Goal: Transaction & Acquisition: Book appointment/travel/reservation

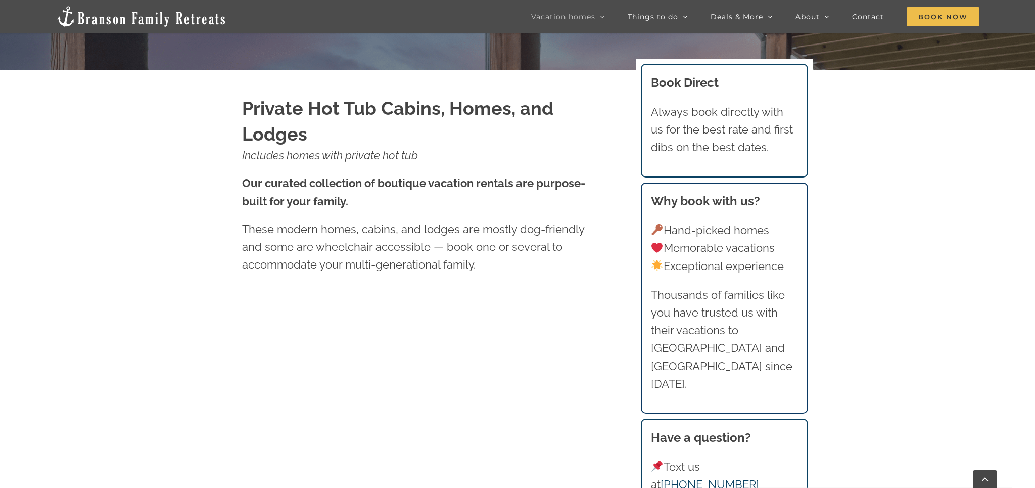
scroll to position [670, 0]
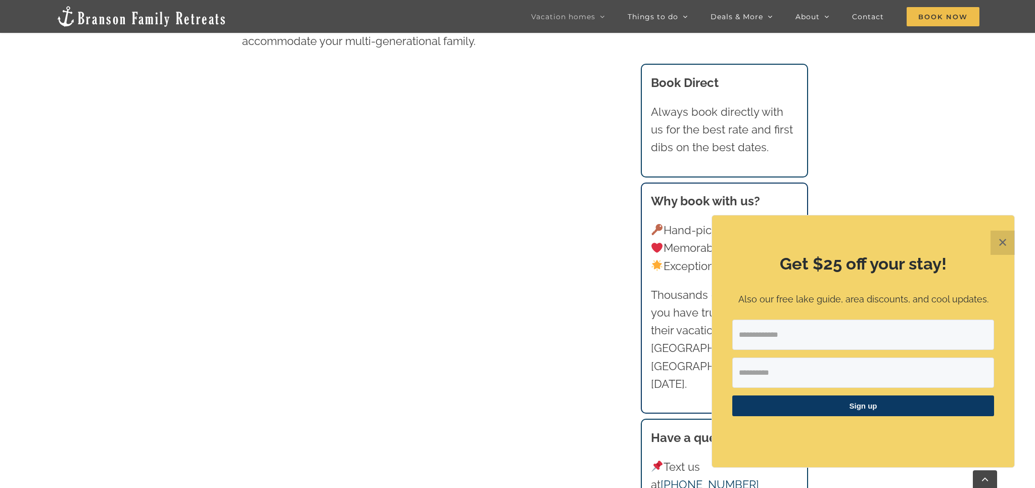
click at [998, 239] on button "✕" at bounding box center [1002, 242] width 24 height 24
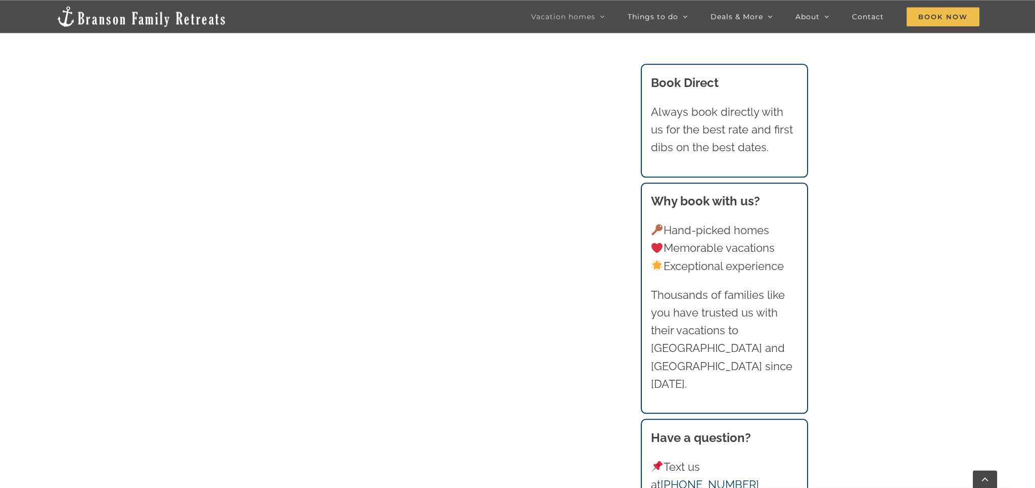
scroll to position [1563, 0]
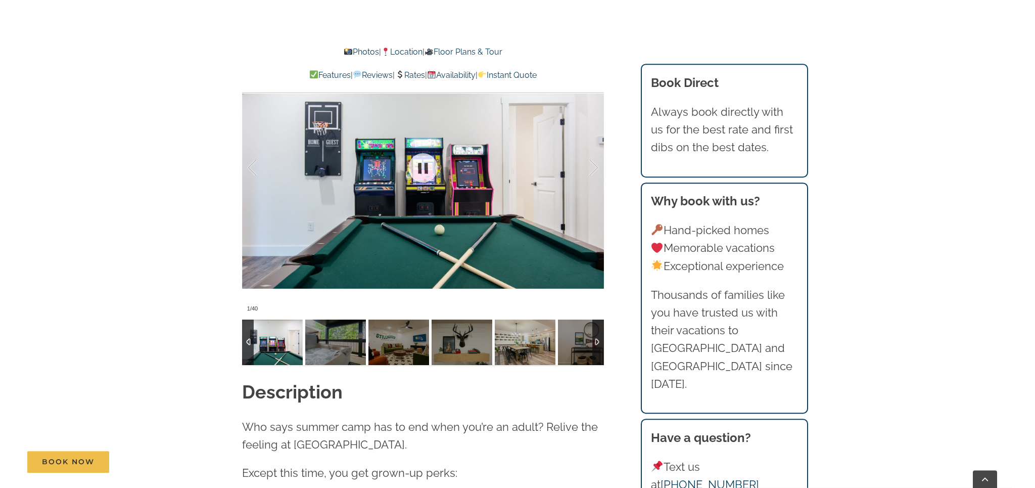
scroll to position [893, 0]
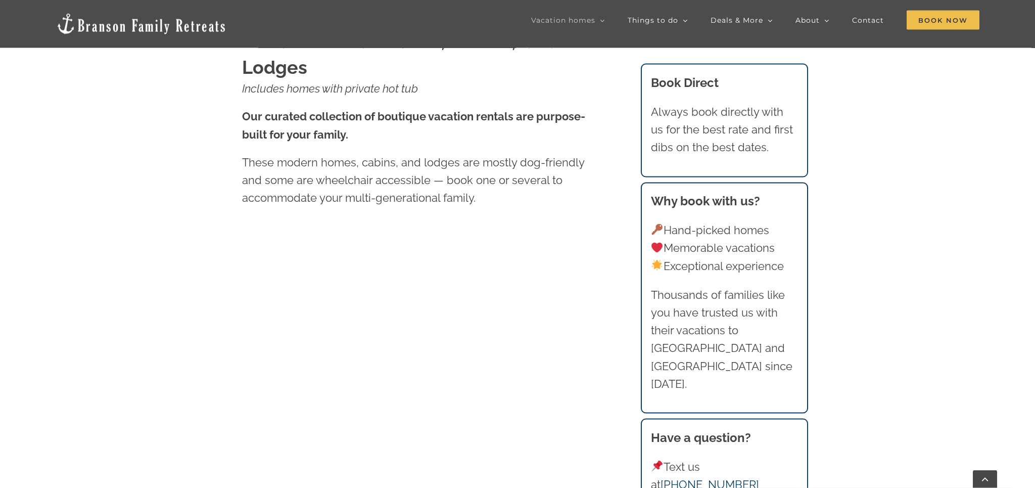
scroll to position [447, 0]
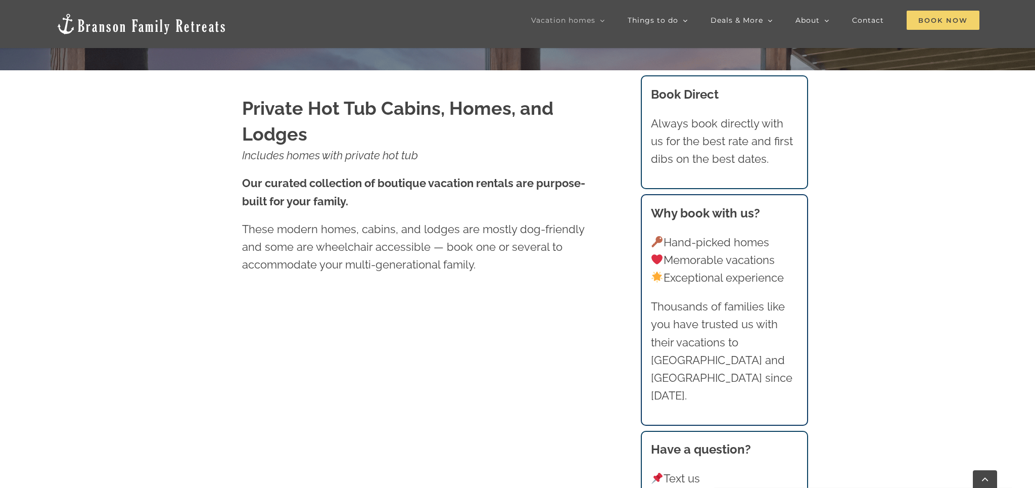
click at [932, 15] on span "Book Now" at bounding box center [942, 20] width 73 height 19
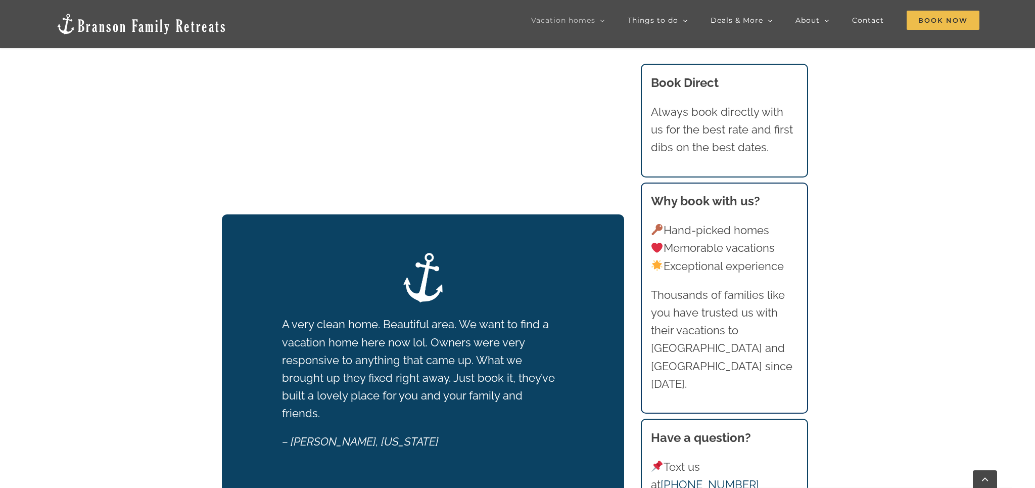
scroll to position [1558, 0]
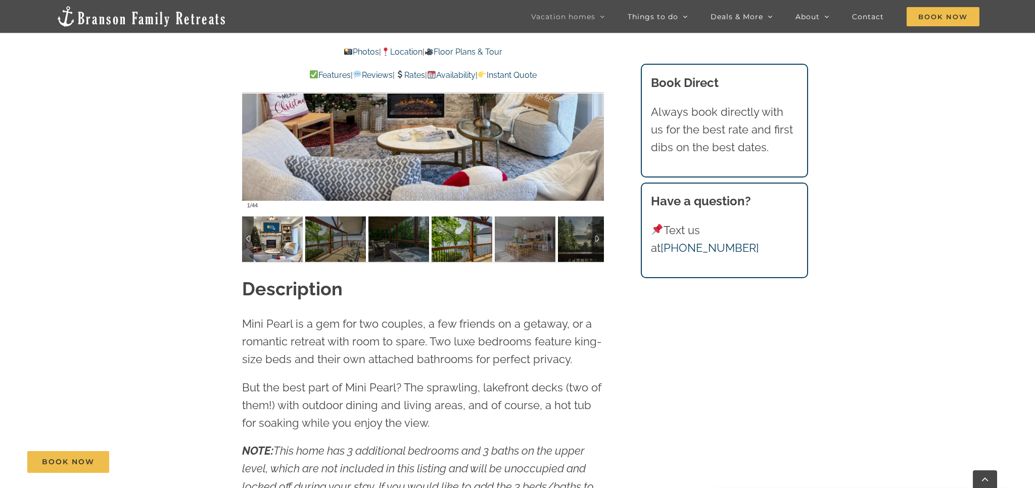
scroll to position [670, 0]
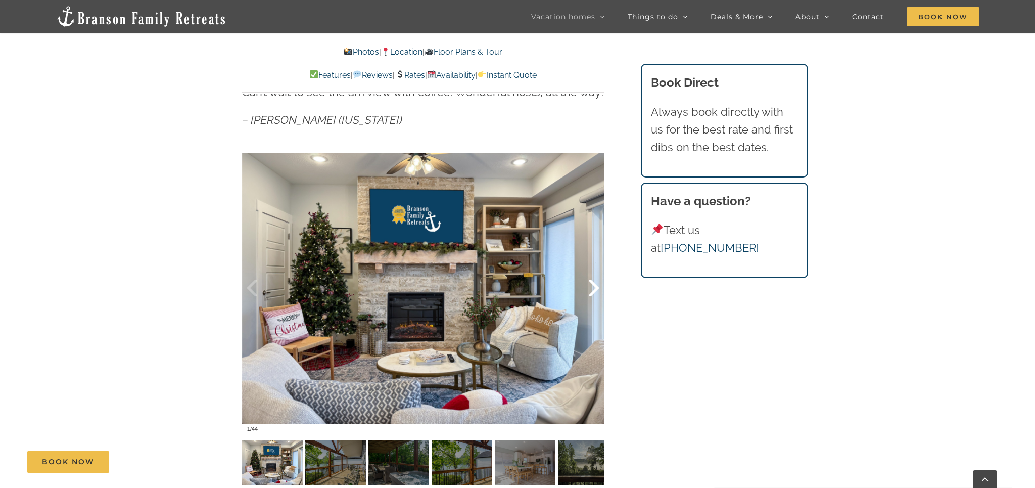
click at [589, 289] on div at bounding box center [582, 288] width 31 height 63
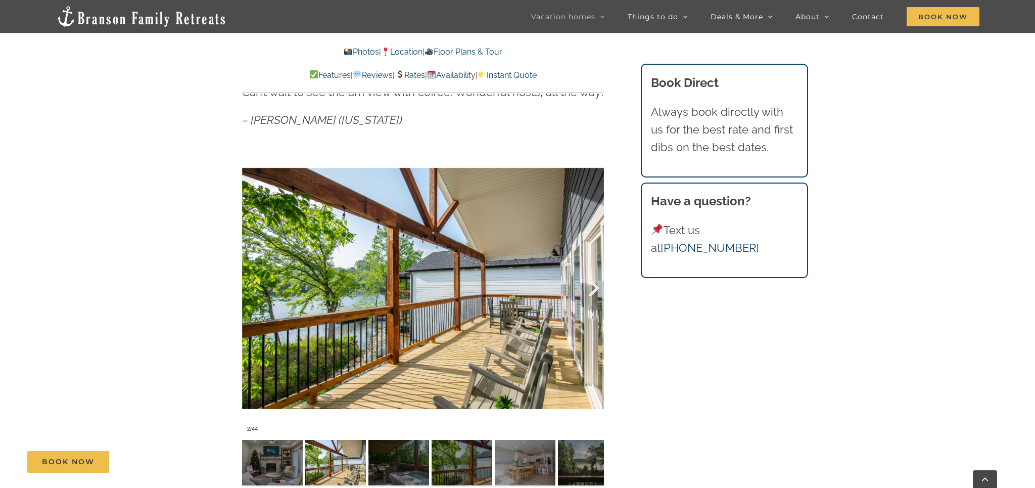
click at [589, 289] on div at bounding box center [582, 288] width 31 height 63
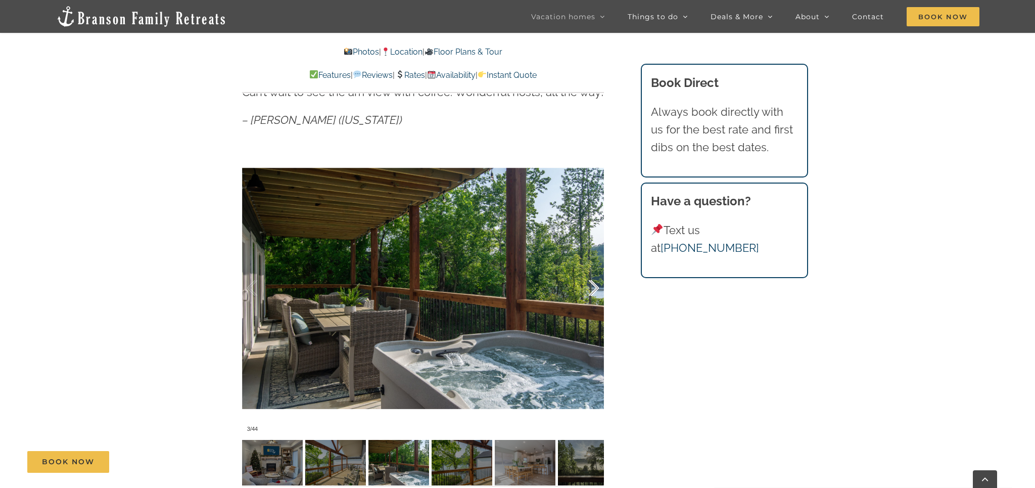
drag, startPoint x: 589, startPoint y: 289, endPoint x: 581, endPoint y: 293, distance: 9.5
click at [581, 293] on div at bounding box center [582, 288] width 31 height 63
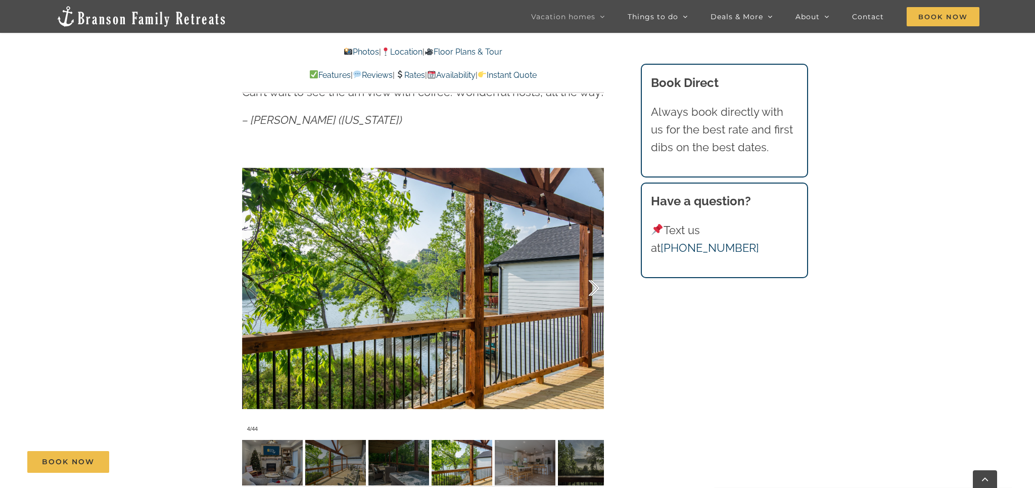
click at [596, 291] on div at bounding box center [582, 288] width 31 height 63
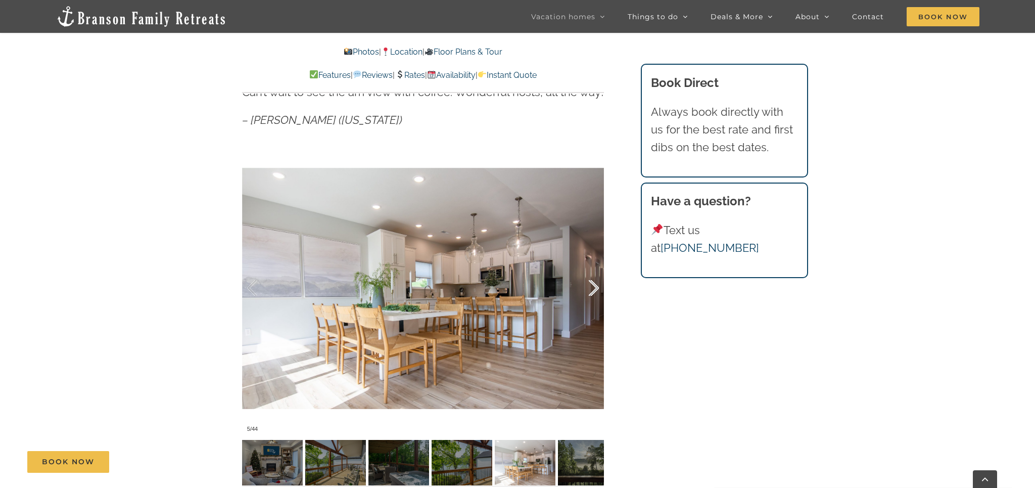
click at [596, 291] on div at bounding box center [582, 288] width 31 height 63
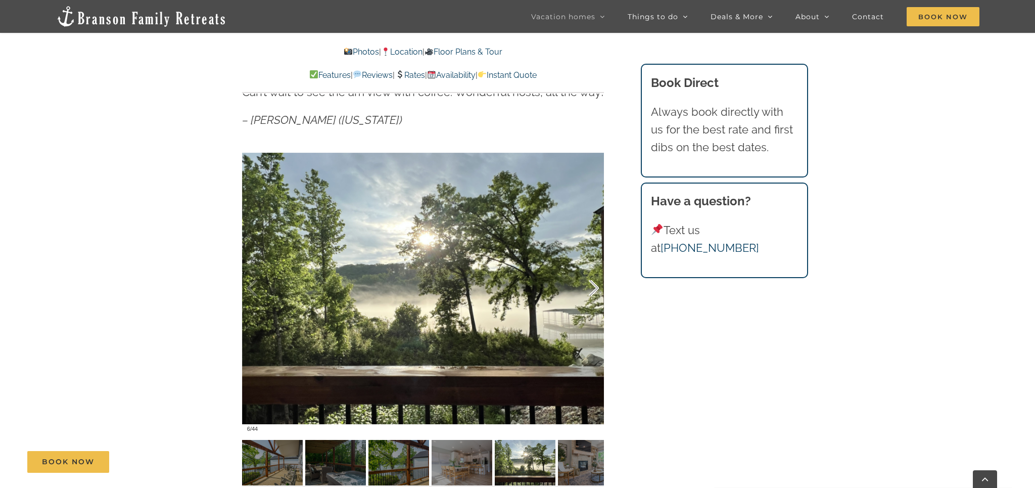
click at [596, 291] on div at bounding box center [582, 288] width 31 height 63
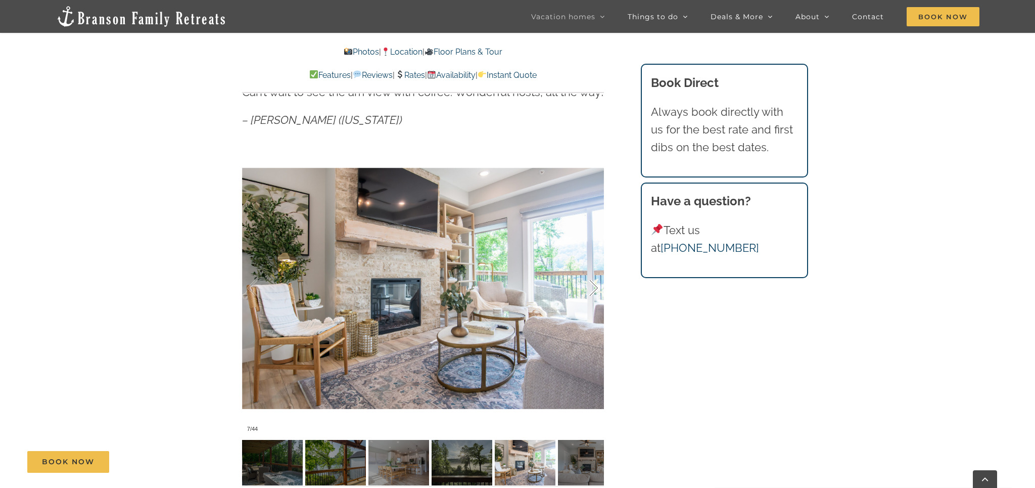
click at [596, 291] on div at bounding box center [582, 288] width 31 height 63
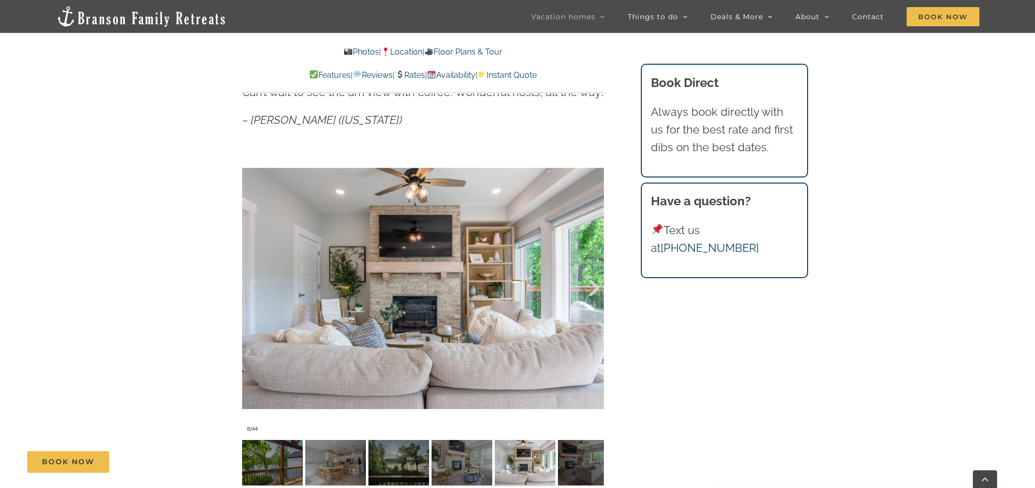
click at [596, 291] on div at bounding box center [582, 288] width 31 height 63
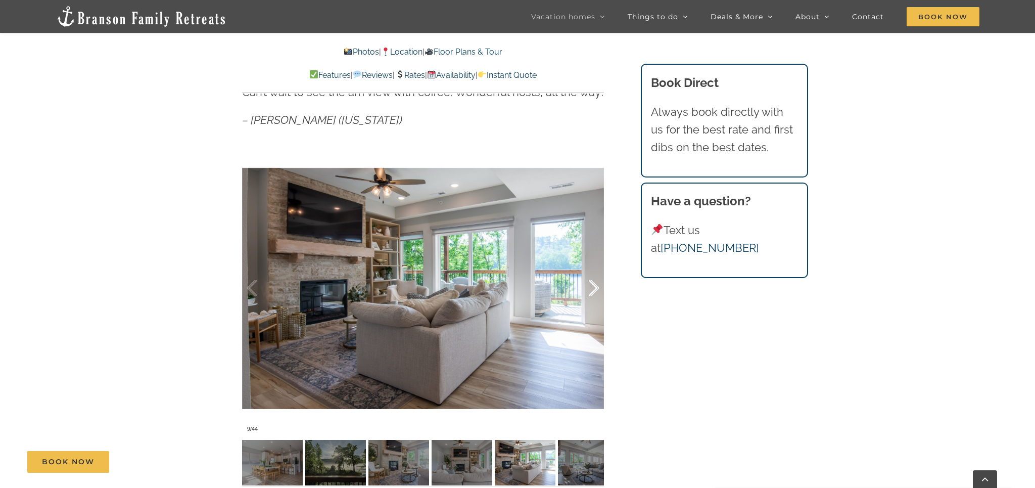
click at [596, 291] on div at bounding box center [582, 288] width 31 height 63
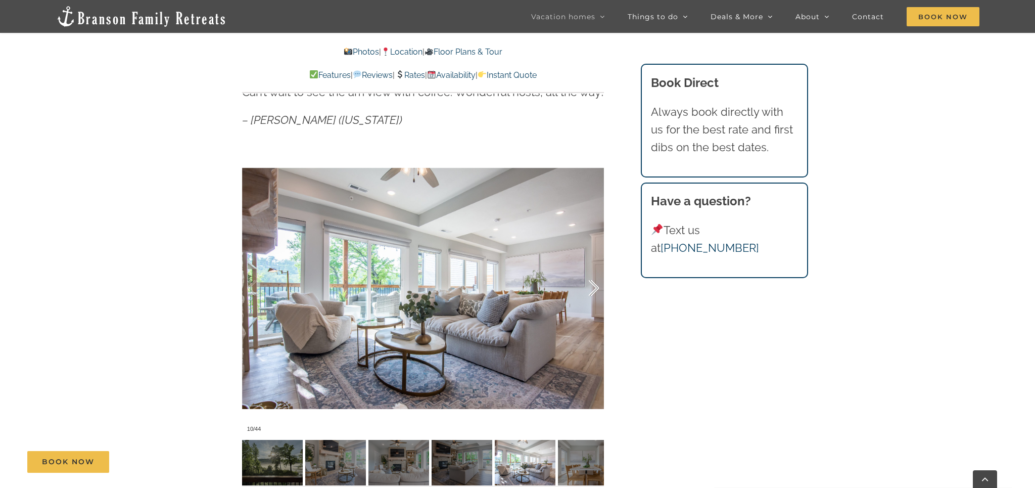
click at [596, 291] on div at bounding box center [582, 288] width 31 height 63
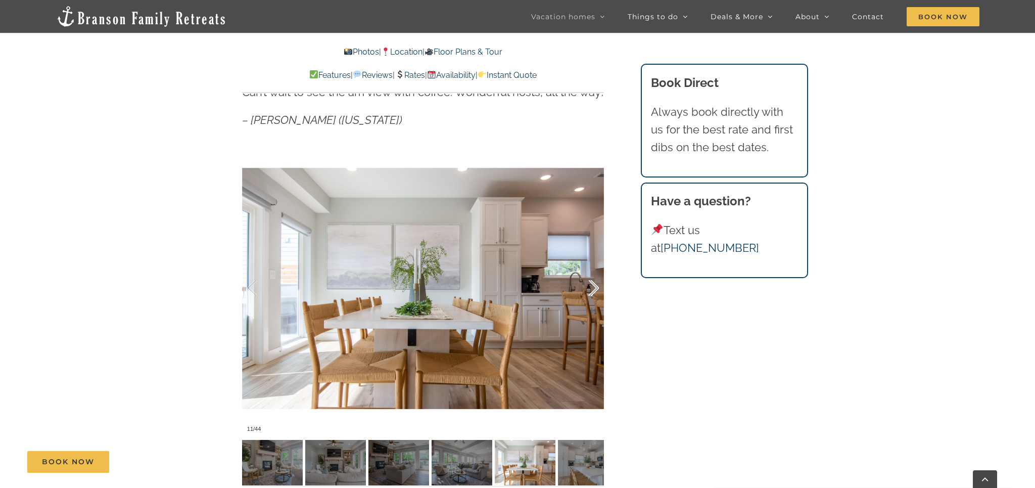
click at [596, 291] on div at bounding box center [582, 288] width 31 height 63
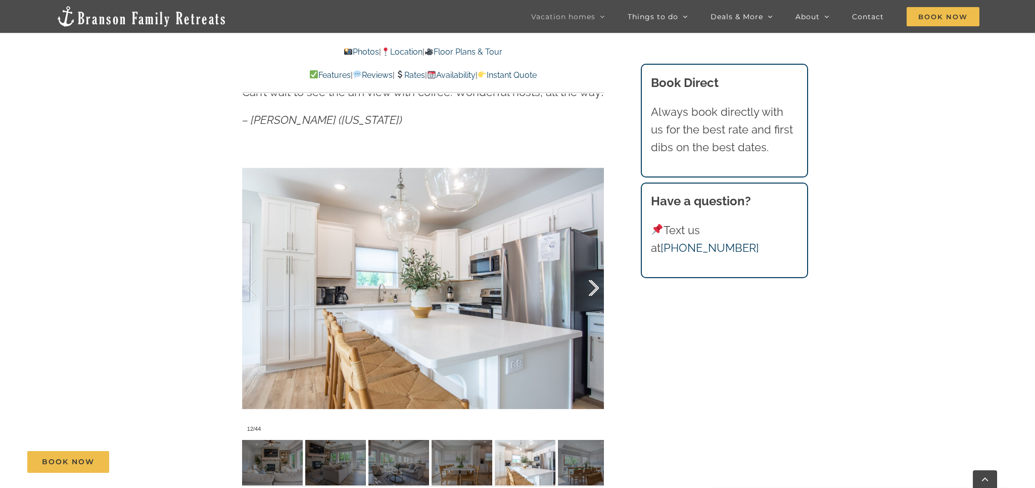
click at [596, 291] on div at bounding box center [582, 288] width 31 height 63
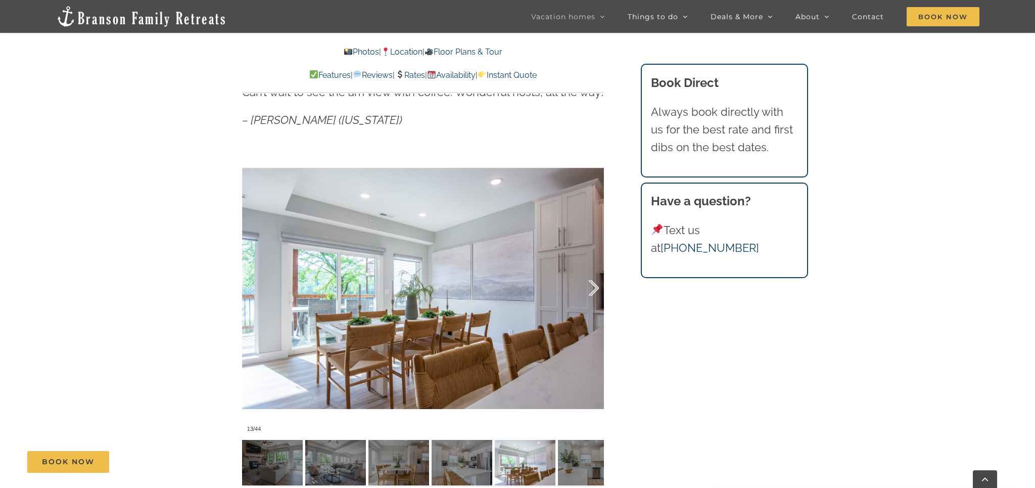
click at [596, 291] on div at bounding box center [582, 288] width 31 height 63
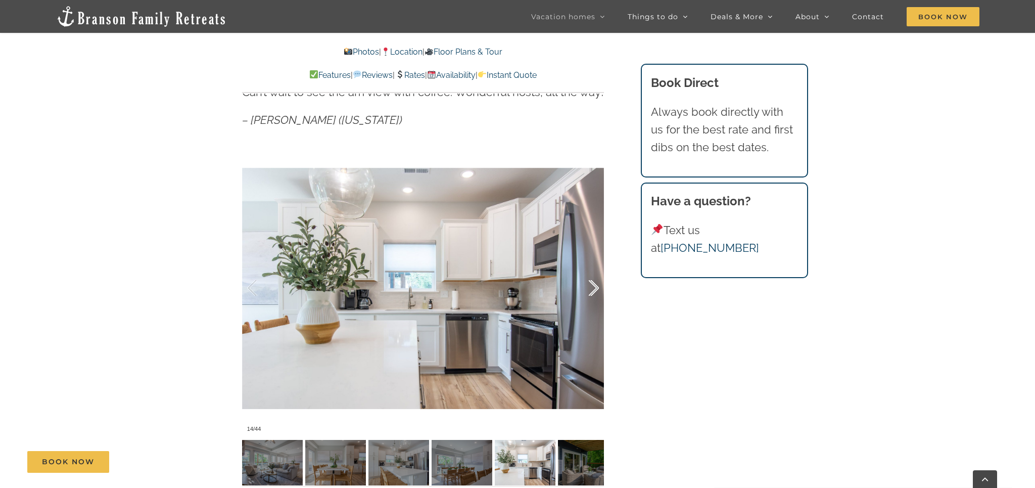
click at [596, 291] on div at bounding box center [582, 288] width 31 height 63
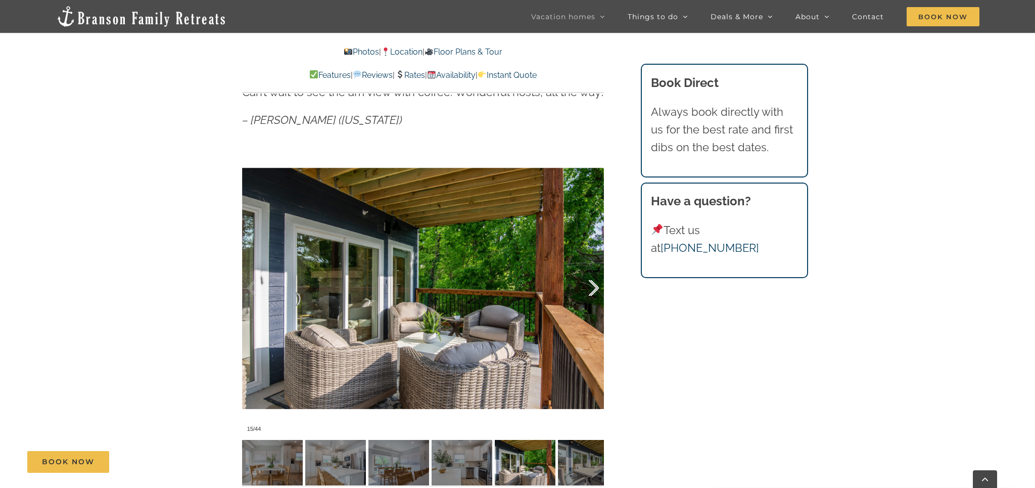
click at [596, 291] on div at bounding box center [582, 288] width 31 height 63
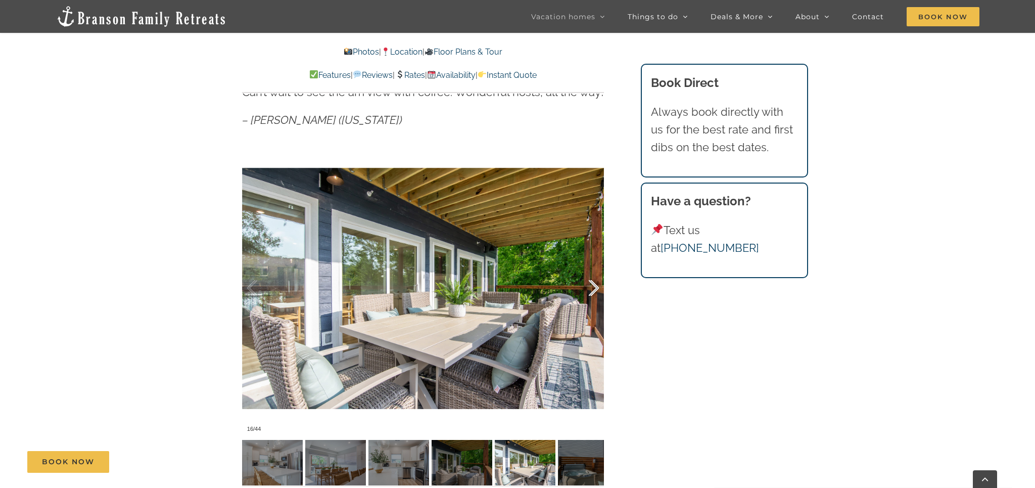
click at [596, 291] on div at bounding box center [582, 288] width 31 height 63
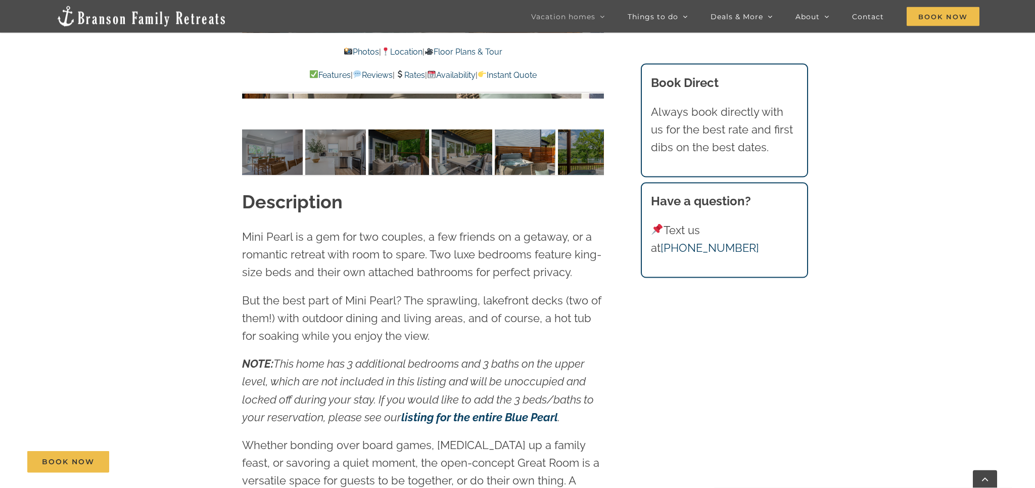
scroll to position [893, 0]
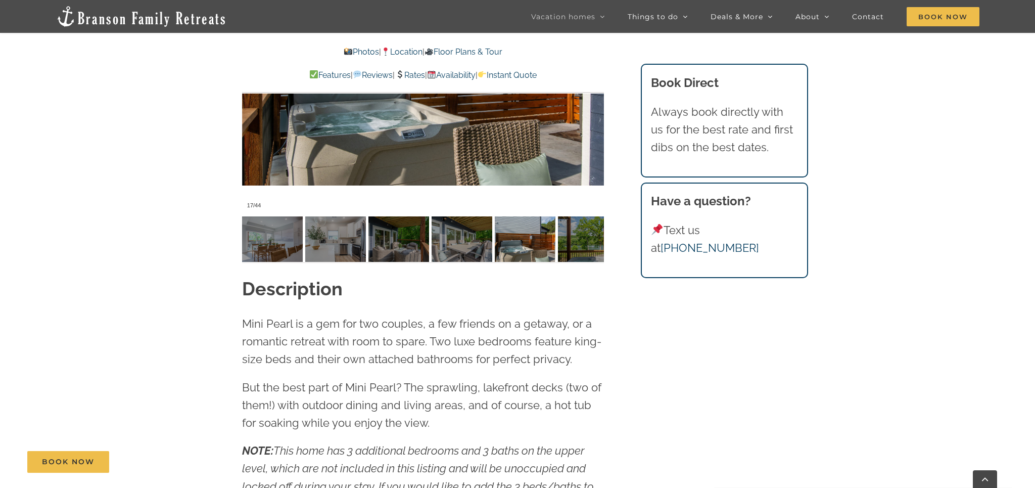
click at [415, 77] on link "Rates" at bounding box center [410, 75] width 30 height 10
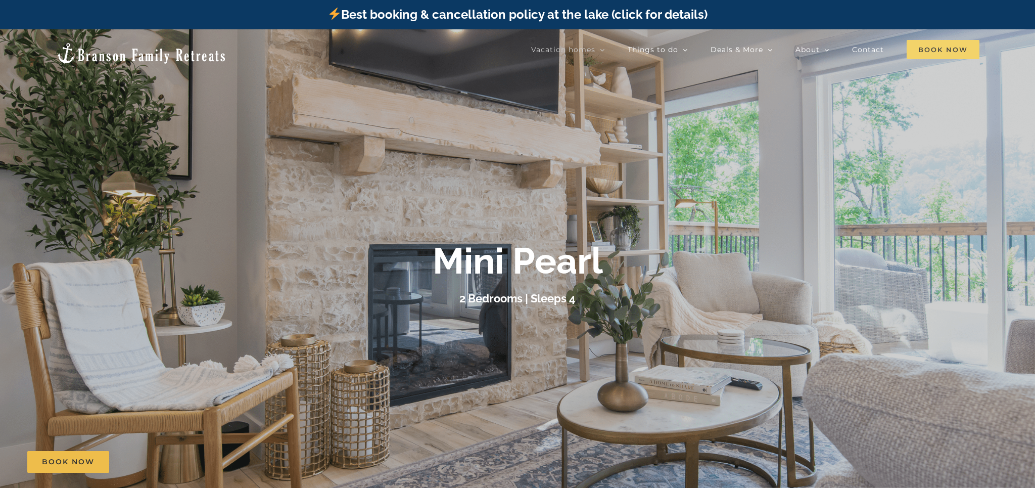
click at [936, 53] on span "Book Now" at bounding box center [942, 49] width 73 height 19
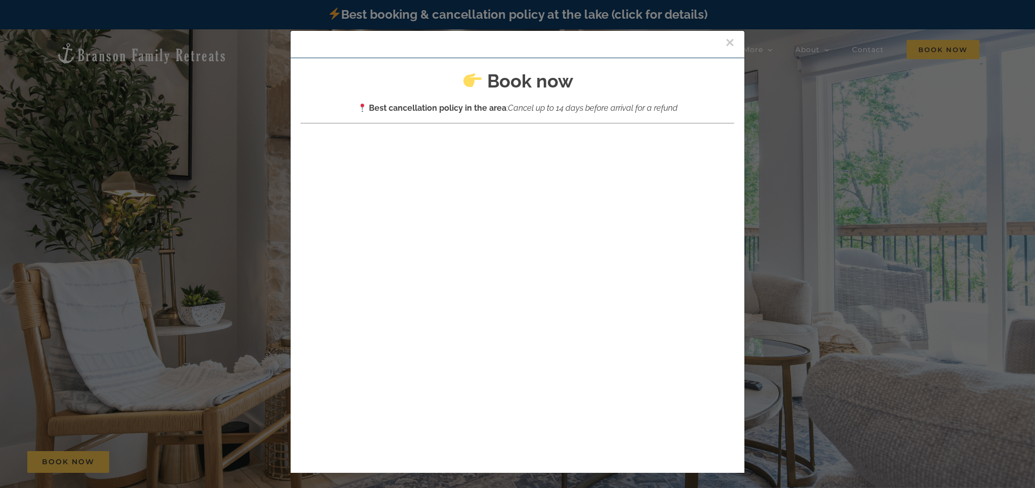
click at [740, 28] on div "× Book now Best cancellation policy in the area : Cancel up to 14 days before a…" at bounding box center [517, 244] width 1035 height 488
